Goal: Transaction & Acquisition: Book appointment/travel/reservation

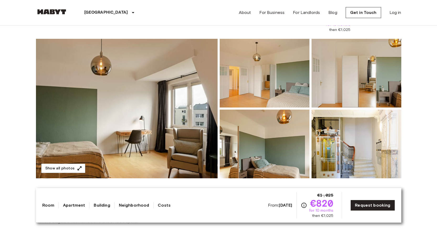
scroll to position [26, 0]
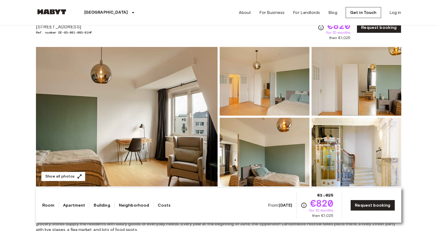
click at [157, 114] on img at bounding box center [127, 117] width 182 height 140
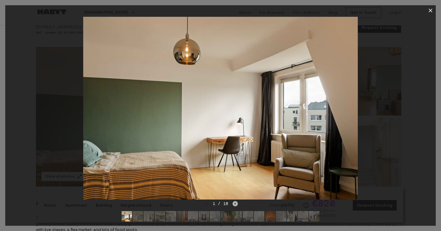
click at [234, 201] on icon "Next image" at bounding box center [235, 203] width 5 height 5
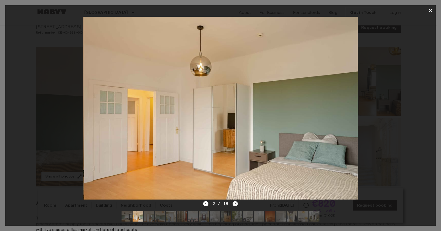
click at [234, 201] on icon "Next image" at bounding box center [235, 203] width 5 height 5
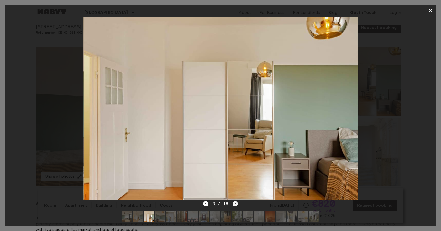
click at [234, 201] on icon "Next image" at bounding box center [235, 203] width 5 height 5
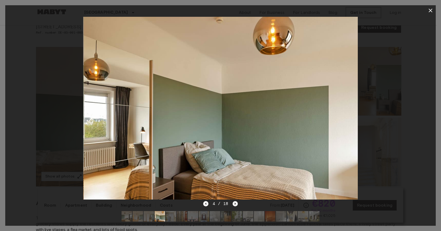
click at [234, 201] on icon "Next image" at bounding box center [235, 203] width 5 height 5
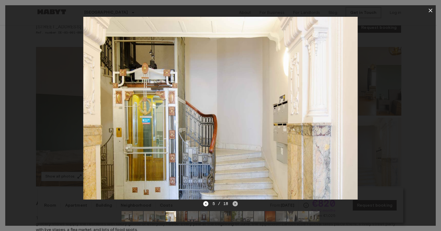
click at [234, 201] on icon "Next image" at bounding box center [235, 203] width 5 height 5
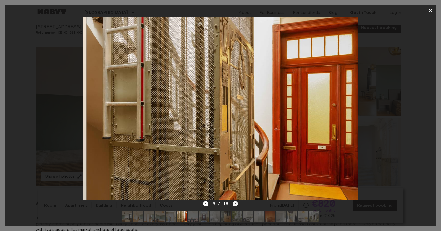
click at [234, 201] on icon "Next image" at bounding box center [235, 203] width 5 height 5
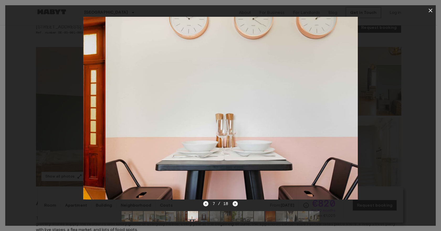
click at [234, 201] on icon "Next image" at bounding box center [235, 203] width 5 height 5
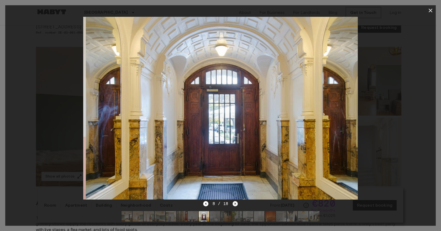
click at [234, 201] on icon "Next image" at bounding box center [235, 203] width 5 height 5
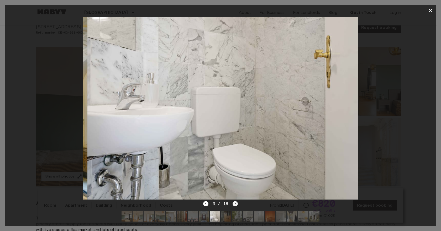
click at [234, 201] on icon "Next image" at bounding box center [235, 203] width 5 height 5
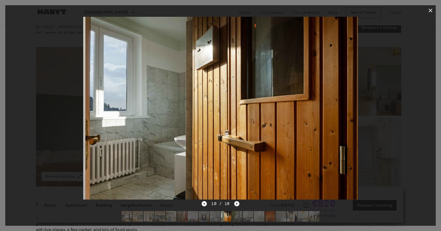
click at [234, 201] on icon "Next image" at bounding box center [236, 203] width 5 height 5
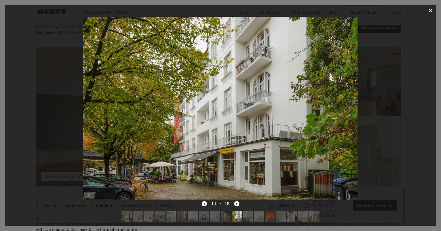
click at [428, 10] on icon "button" at bounding box center [431, 10] width 6 height 6
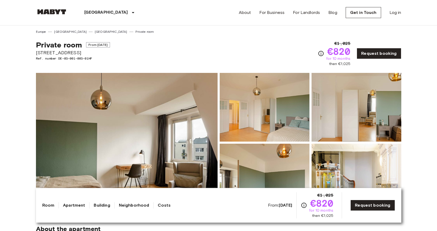
scroll to position [0, 0]
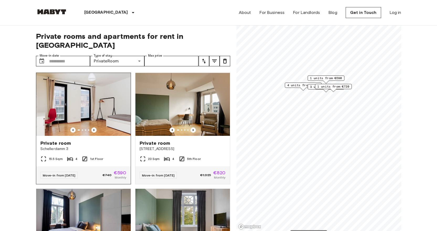
click at [67, 140] on span "Private room" at bounding box center [55, 143] width 31 height 6
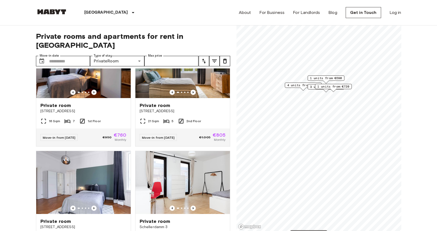
scroll to position [131, 0]
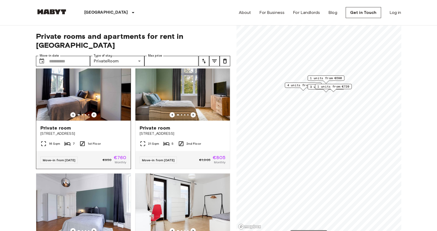
click at [83, 99] on img at bounding box center [83, 89] width 95 height 63
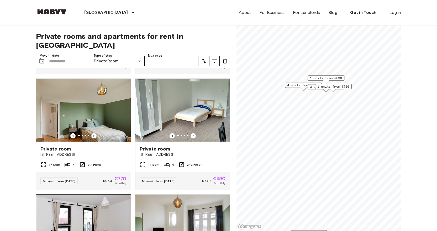
scroll to position [341, 0]
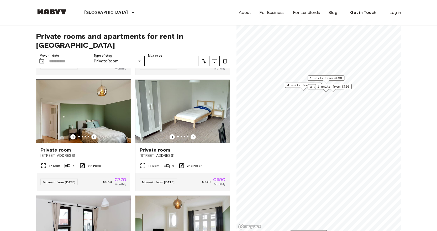
click at [105, 121] on img at bounding box center [83, 111] width 95 height 63
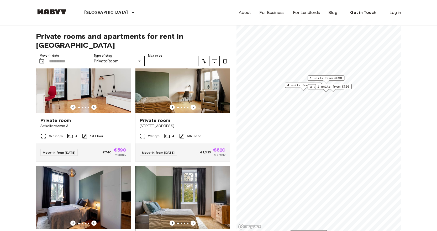
scroll to position [4, 0]
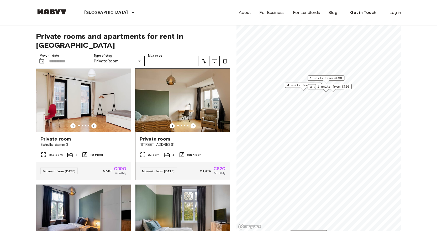
click at [160, 136] on span "Private room" at bounding box center [155, 139] width 31 height 6
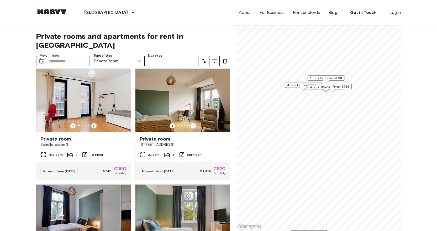
click at [72, 56] on input "Move-in date" at bounding box center [69, 61] width 41 height 11
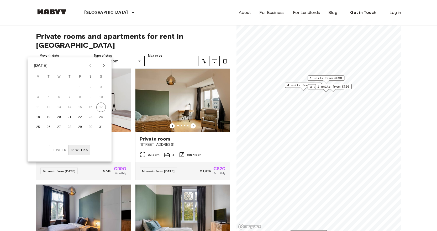
click at [105, 64] on icon "Next month" at bounding box center [104, 66] width 6 height 6
click at [78, 117] on button "26" at bounding box center [79, 117] width 9 height 9
type input "**********"
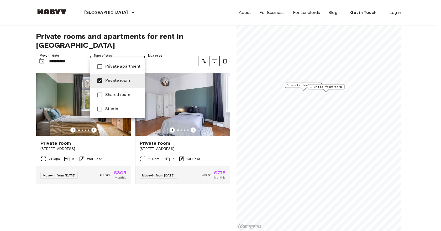
click at [172, 23] on div at bounding box center [220, 115] width 441 height 231
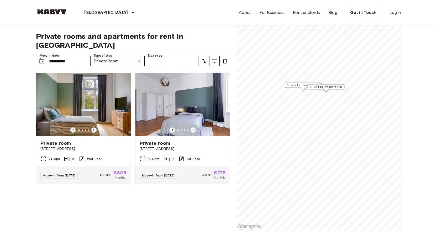
click at [214, 60] on icon "tune" at bounding box center [214, 61] width 5 height 3
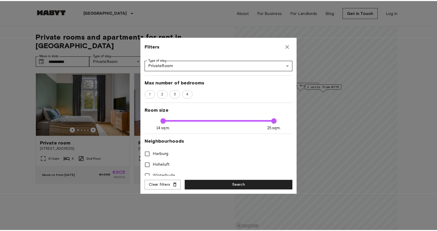
scroll to position [61, 0]
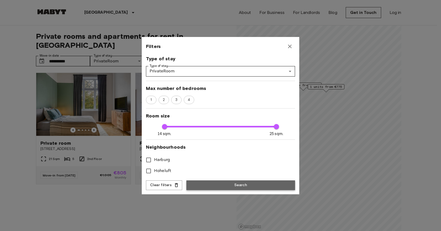
click at [235, 184] on button "Search" at bounding box center [240, 186] width 109 height 10
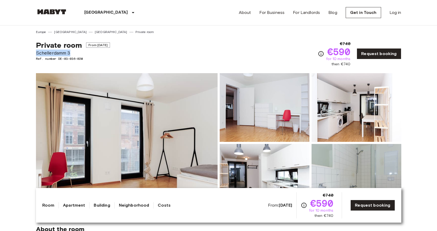
drag, startPoint x: 72, startPoint y: 53, endPoint x: 36, endPoint y: 54, distance: 36.0
click at [36, 54] on span "Schellerdamm 3" at bounding box center [73, 53] width 74 height 7
copy span "Schellerdamm 3"
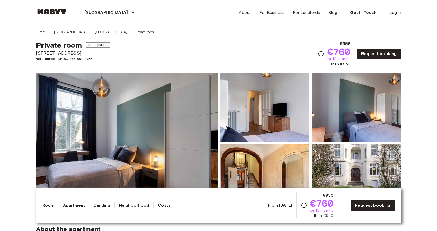
click at [128, 133] on img at bounding box center [127, 143] width 182 height 140
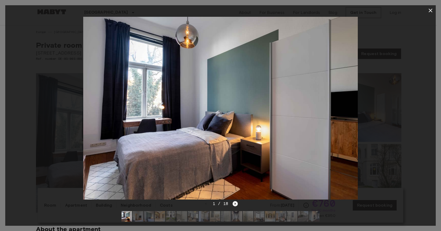
click at [236, 201] on icon "Next image" at bounding box center [235, 203] width 5 height 5
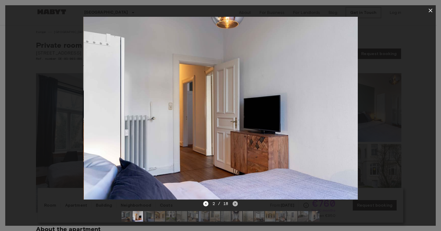
click at [236, 201] on icon "Next image" at bounding box center [235, 203] width 5 height 5
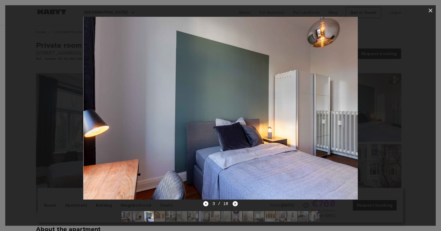
click at [236, 201] on icon "Next image" at bounding box center [235, 203] width 5 height 5
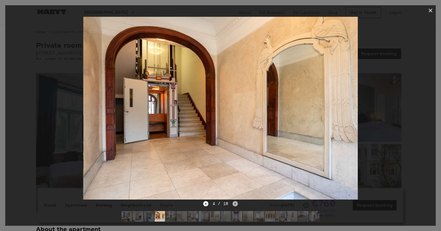
click at [236, 201] on icon "Next image" at bounding box center [235, 203] width 5 height 5
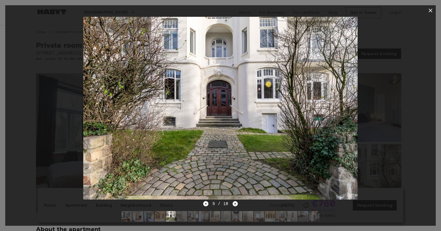
click at [236, 201] on icon "Next image" at bounding box center [235, 203] width 5 height 5
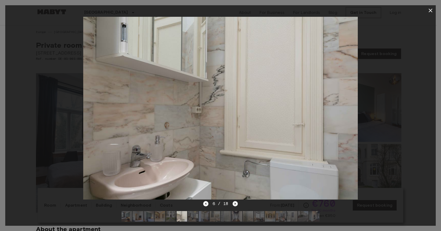
click at [236, 201] on icon "Next image" at bounding box center [235, 203] width 5 height 5
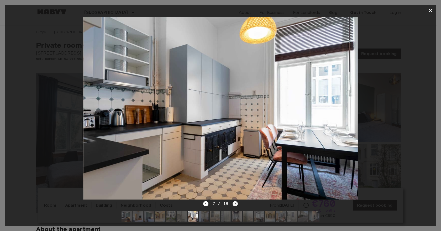
click at [236, 201] on icon "Next image" at bounding box center [235, 203] width 5 height 5
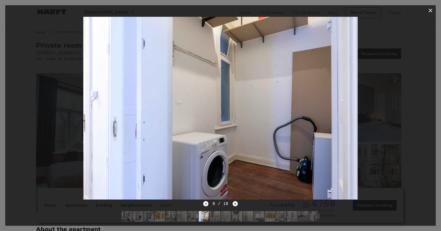
click at [236, 201] on icon "Next image" at bounding box center [235, 203] width 5 height 5
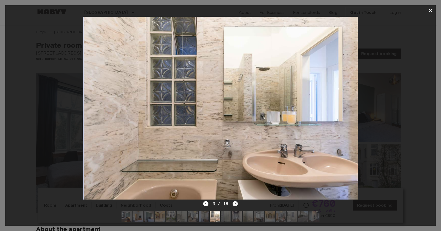
click at [236, 201] on icon "Next image" at bounding box center [235, 203] width 5 height 5
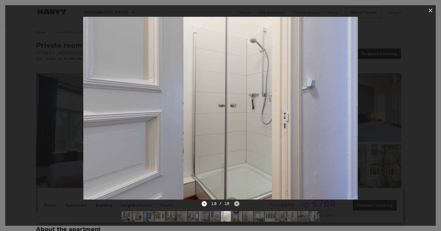
click at [236, 201] on icon "Next image" at bounding box center [236, 203] width 5 height 5
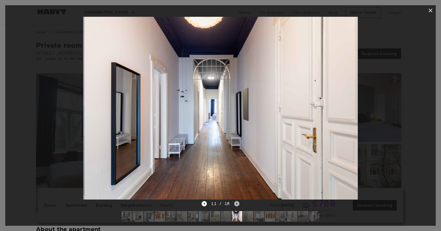
click at [236, 201] on icon "Next image" at bounding box center [236, 203] width 5 height 5
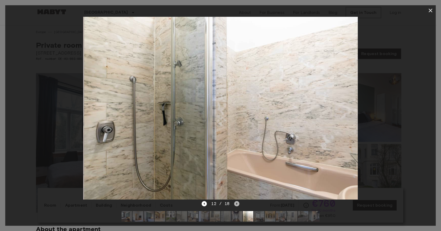
click at [236, 201] on icon "Next image" at bounding box center [236, 203] width 5 height 5
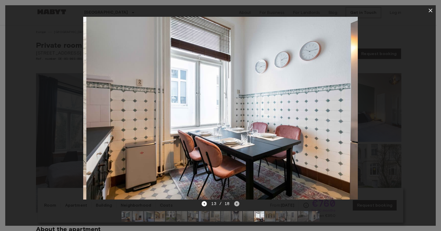
click at [236, 201] on icon "Next image" at bounding box center [236, 203] width 5 height 5
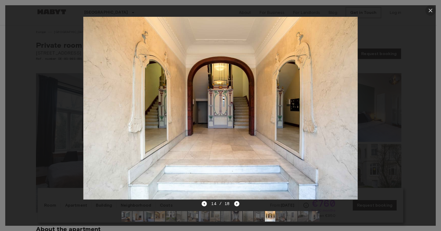
click at [432, 10] on icon "button" at bounding box center [431, 10] width 6 height 6
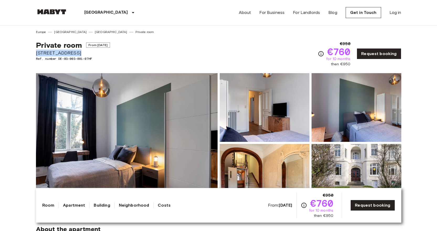
drag, startPoint x: 71, startPoint y: 54, endPoint x: 34, endPoint y: 54, distance: 37.6
copy span "Sierichstraße 18"
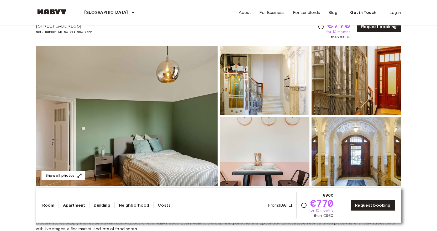
scroll to position [26, 0]
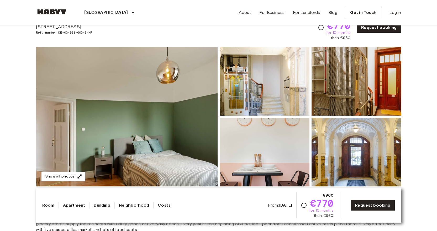
click at [190, 104] on img at bounding box center [127, 117] width 182 height 140
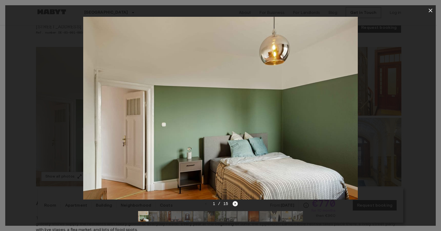
click at [235, 203] on icon "Next image" at bounding box center [235, 204] width 1 height 2
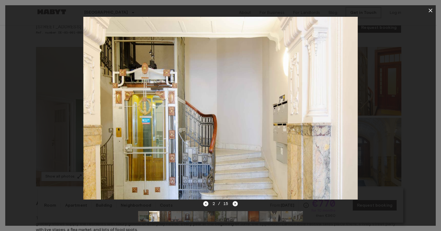
click at [235, 203] on icon "Next image" at bounding box center [235, 204] width 1 height 2
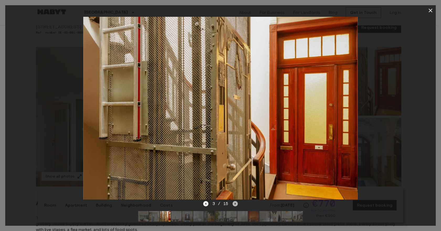
click at [234, 201] on icon "Next image" at bounding box center [235, 203] width 5 height 5
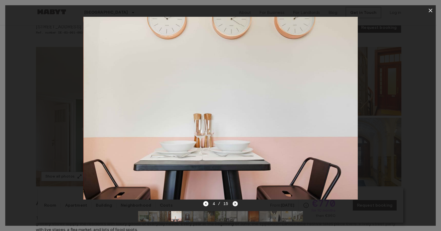
click at [234, 201] on icon "Next image" at bounding box center [235, 203] width 5 height 5
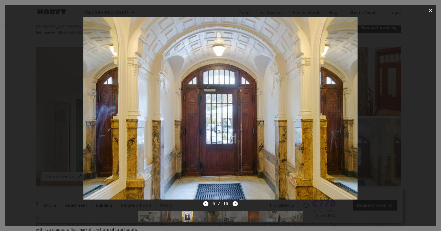
click at [234, 201] on icon "Next image" at bounding box center [235, 203] width 5 height 5
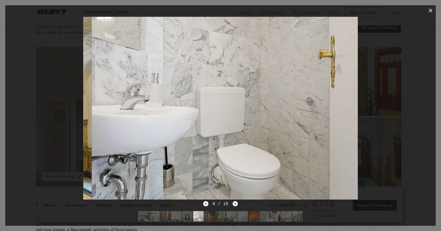
click at [234, 201] on icon "Next image" at bounding box center [235, 203] width 5 height 5
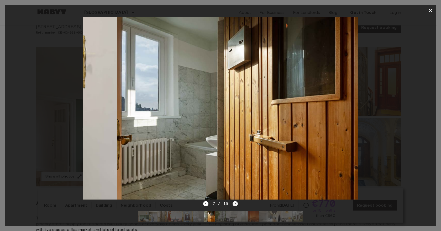
click at [234, 201] on icon "Next image" at bounding box center [235, 203] width 5 height 5
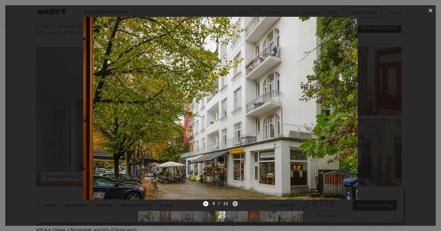
click at [234, 201] on icon "Next image" at bounding box center [235, 203] width 5 height 5
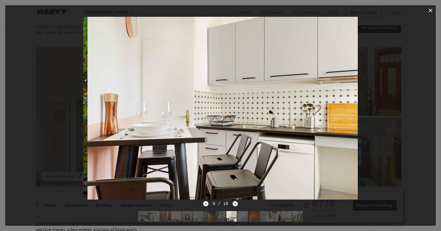
click at [234, 201] on icon "Next image" at bounding box center [235, 203] width 5 height 5
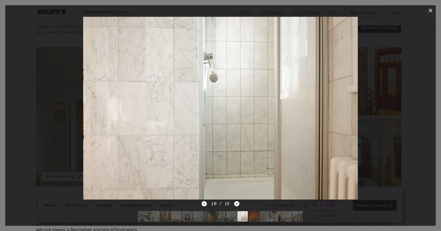
click at [234, 201] on icon "Next image" at bounding box center [236, 203] width 5 height 5
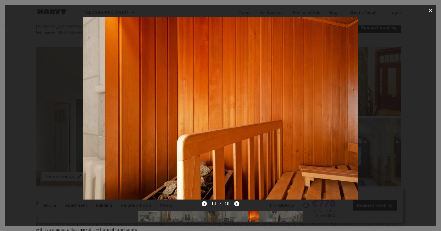
click at [234, 201] on icon "Next image" at bounding box center [236, 203] width 5 height 5
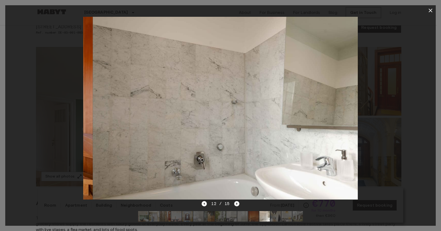
click at [234, 201] on icon "Next image" at bounding box center [236, 203] width 5 height 5
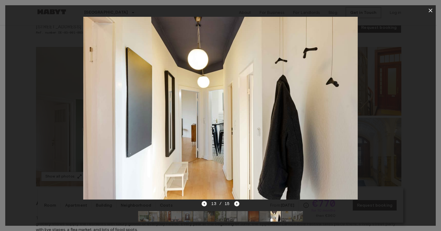
click at [235, 202] on icon "Next image" at bounding box center [236, 203] width 5 height 5
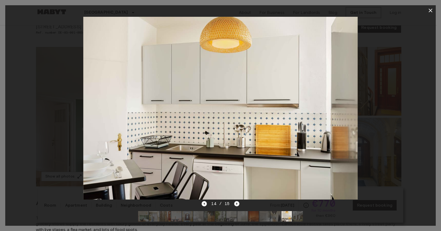
click at [235, 202] on icon "Next image" at bounding box center [236, 203] width 5 height 5
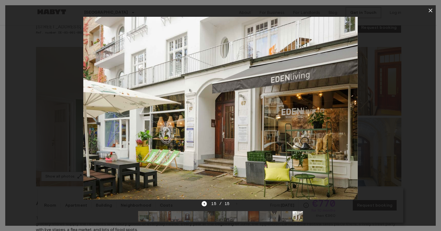
click at [431, 10] on icon "button" at bounding box center [431, 11] width 4 height 4
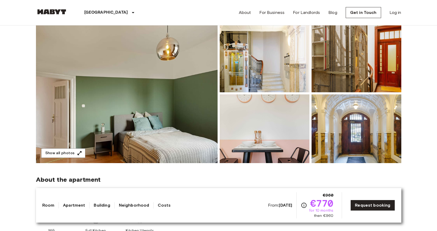
scroll to position [0, 0]
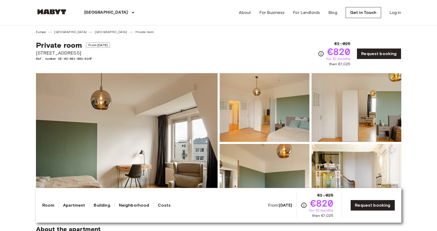
click at [183, 118] on img at bounding box center [127, 143] width 182 height 140
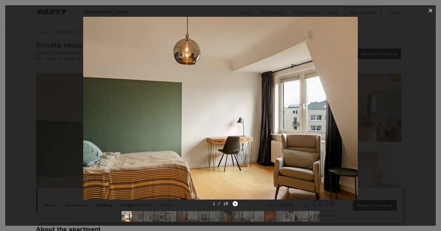
click at [236, 201] on icon "Next image" at bounding box center [235, 203] width 5 height 5
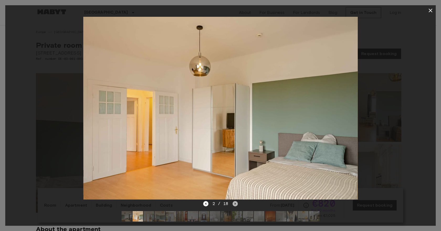
click at [236, 201] on icon "Next image" at bounding box center [235, 203] width 5 height 5
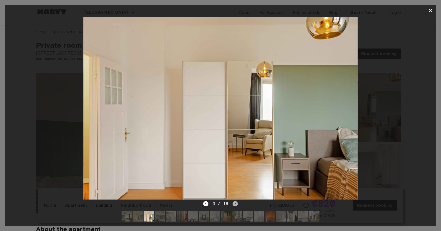
click at [236, 201] on icon "Next image" at bounding box center [235, 203] width 5 height 5
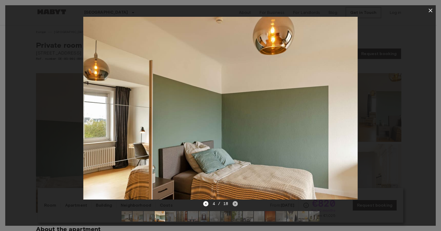
click at [236, 201] on icon "Next image" at bounding box center [235, 203] width 5 height 5
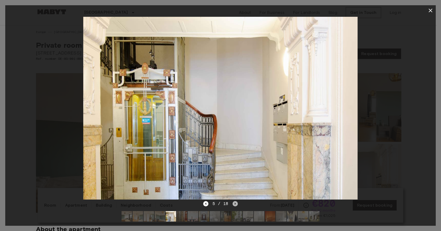
click at [236, 201] on icon "Next image" at bounding box center [235, 203] width 5 height 5
